Goal: Task Accomplishment & Management: Use online tool/utility

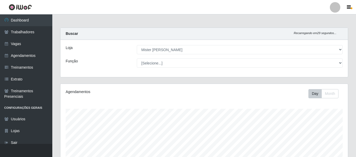
select select "535"
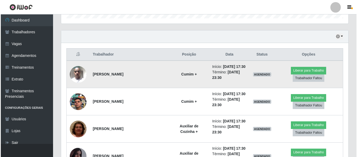
scroll to position [108, 287]
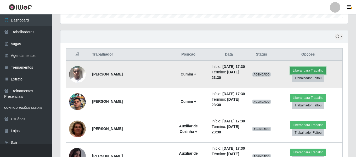
click at [312, 68] on button "Liberar para Trabalho" at bounding box center [307, 70] width 35 height 7
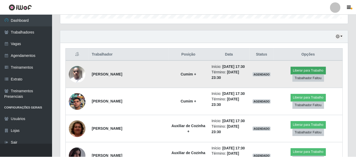
scroll to position [108, 285]
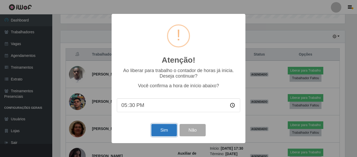
click at [170, 128] on button "Sim" at bounding box center [163, 130] width 25 height 12
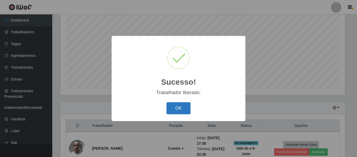
drag, startPoint x: 194, startPoint y: 106, endPoint x: 185, endPoint y: 106, distance: 9.2
click at [190, 106] on div "OK Cancel" at bounding box center [178, 107] width 123 height 15
click at [185, 106] on button "OK" at bounding box center [178, 108] width 24 height 12
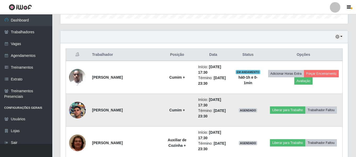
scroll to position [176, 0]
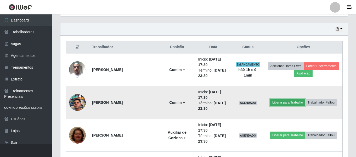
click at [287, 104] on button "Liberar para Trabalho" at bounding box center [287, 102] width 35 height 7
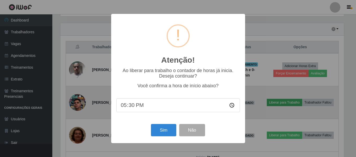
scroll to position [108, 285]
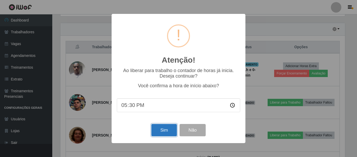
click at [167, 129] on button "Sim" at bounding box center [163, 130] width 25 height 12
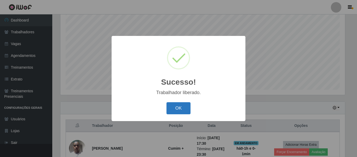
click at [176, 111] on button "OK" at bounding box center [178, 108] width 24 height 12
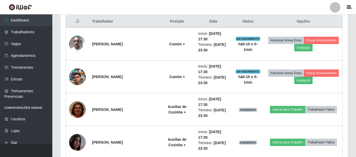
scroll to position [202, 0]
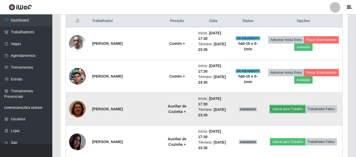
click at [283, 108] on button "Liberar para Trabalho" at bounding box center [287, 108] width 35 height 7
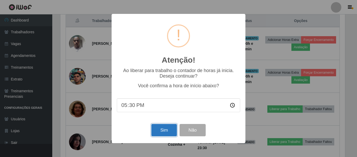
click at [159, 134] on button "Sim" at bounding box center [163, 130] width 25 height 12
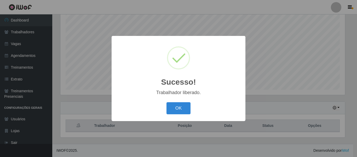
scroll to position [0, 0]
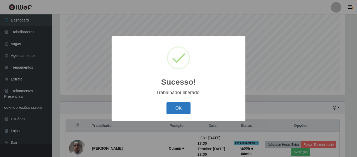
click at [181, 108] on button "OK" at bounding box center [178, 108] width 24 height 12
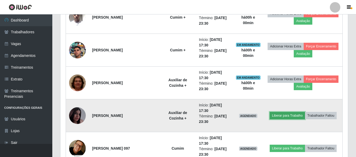
click at [281, 116] on button "Liberar para Trabalho" at bounding box center [286, 115] width 35 height 7
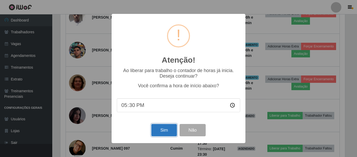
click at [166, 130] on button "Sim" at bounding box center [163, 130] width 25 height 12
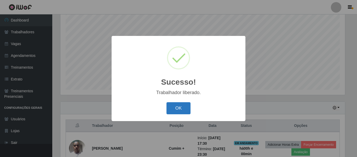
click at [177, 106] on button "OK" at bounding box center [178, 108] width 24 height 12
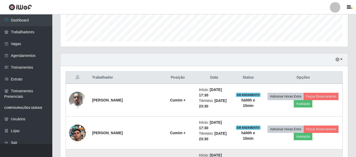
scroll to position [45, 0]
